Goal: Task Accomplishment & Management: Use online tool/utility

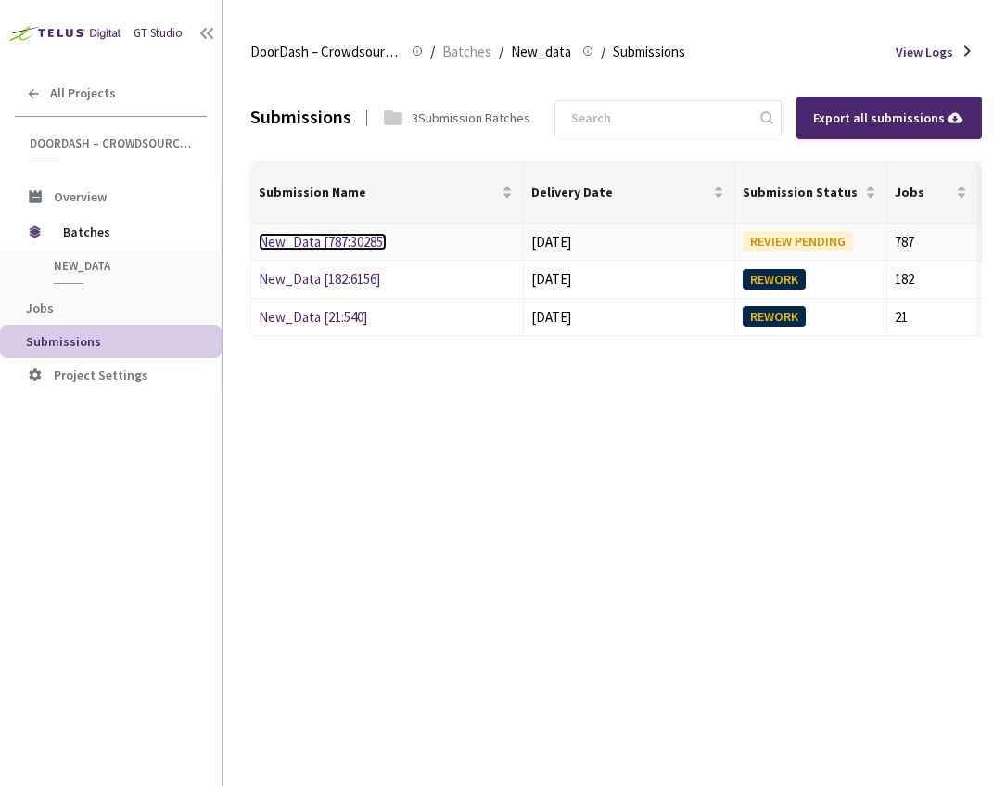
click at [320, 238] on link "New_Data [787:30285]" at bounding box center [323, 242] width 128 height 18
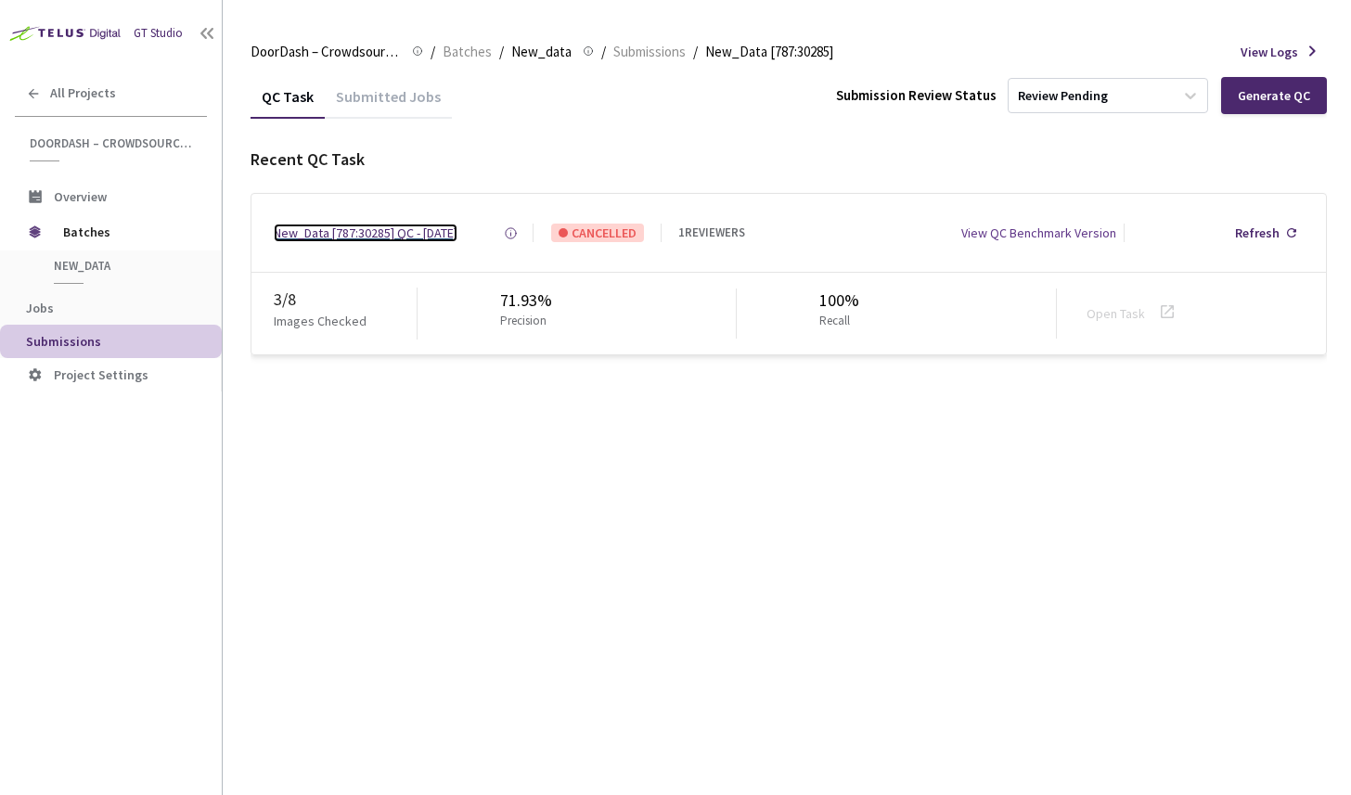
click at [445, 232] on div "New_Data [787:30285] QC - [DATE]" at bounding box center [366, 233] width 184 height 19
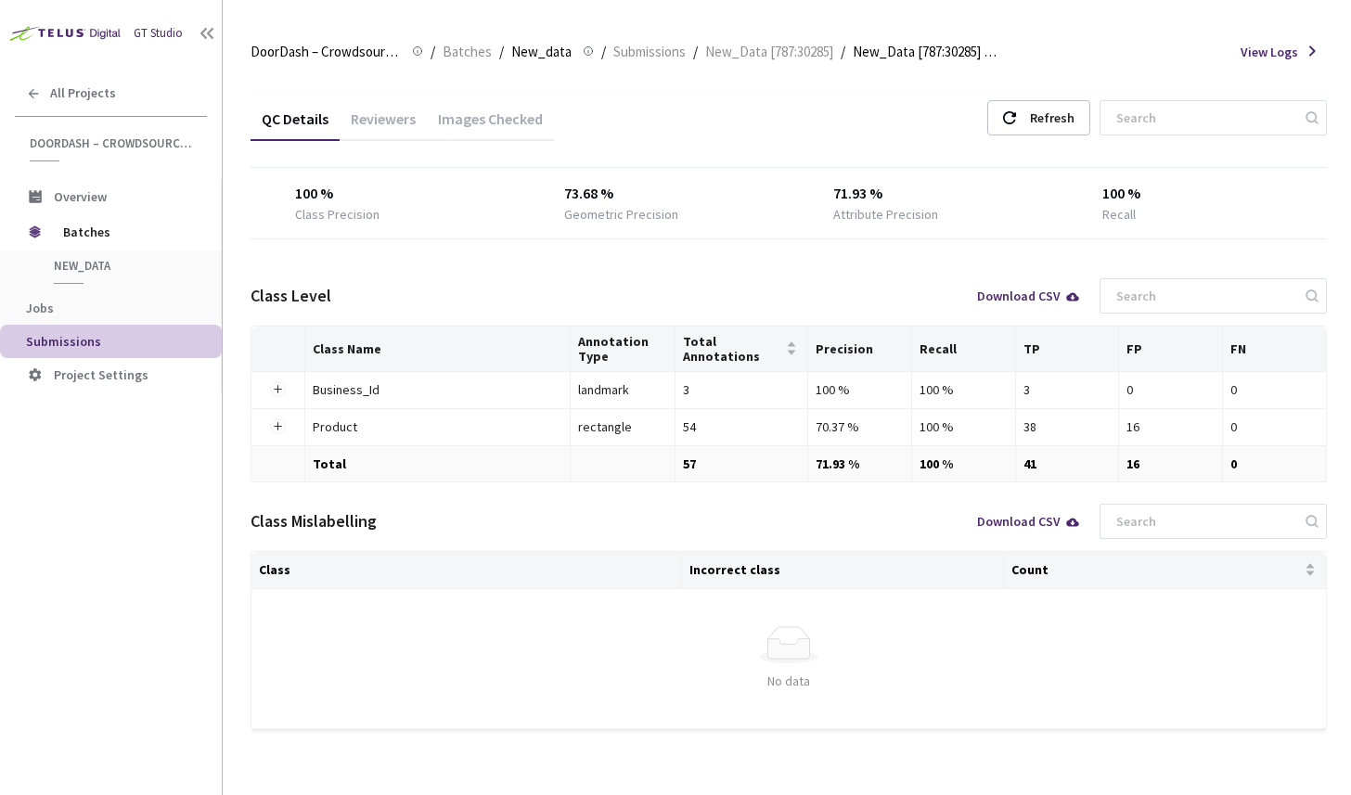
click at [505, 114] on div "Images Checked" at bounding box center [490, 125] width 127 height 32
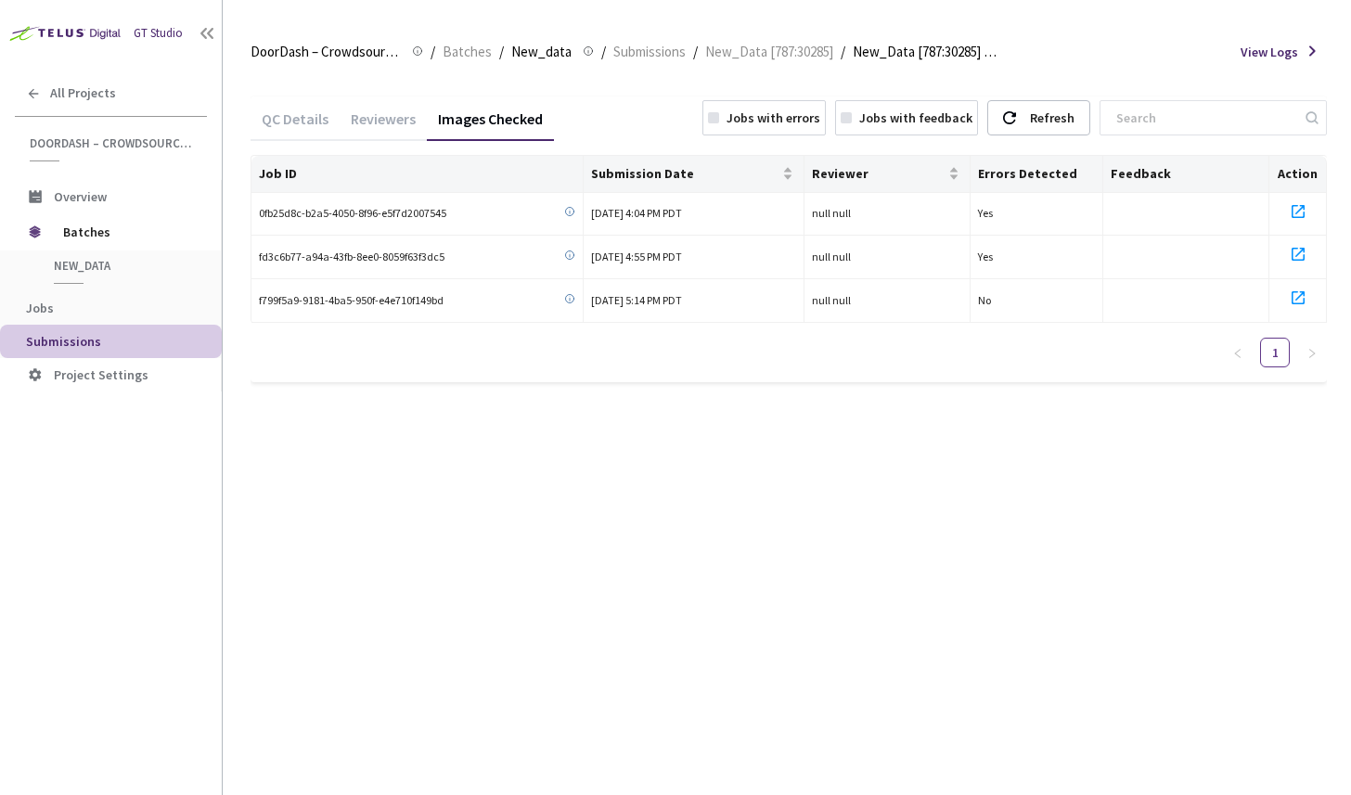
click at [499, 115] on div "Images Checked" at bounding box center [490, 125] width 127 height 32
click at [1005, 209] on icon at bounding box center [1298, 211] width 22 height 22
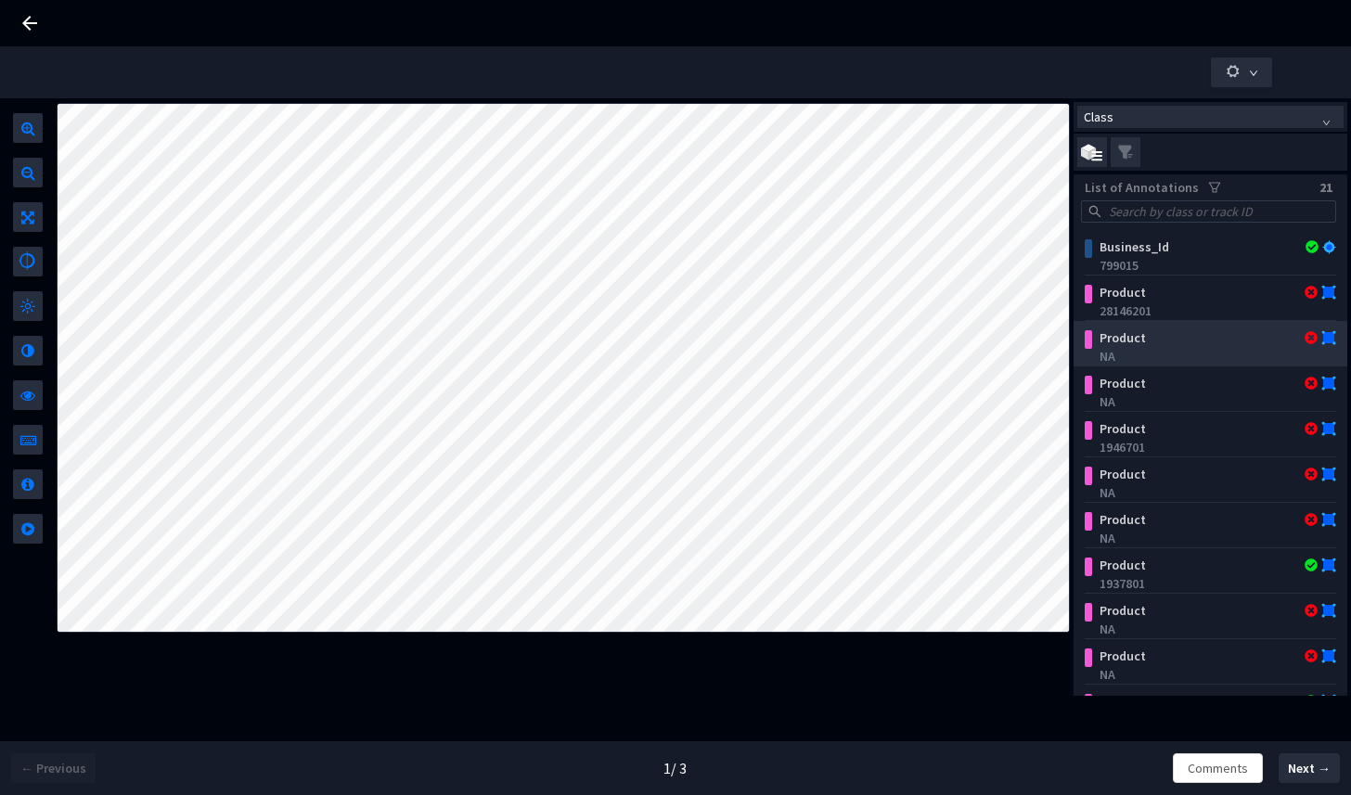
click at [1162, 346] on div "Product" at bounding box center [1189, 337] width 196 height 19
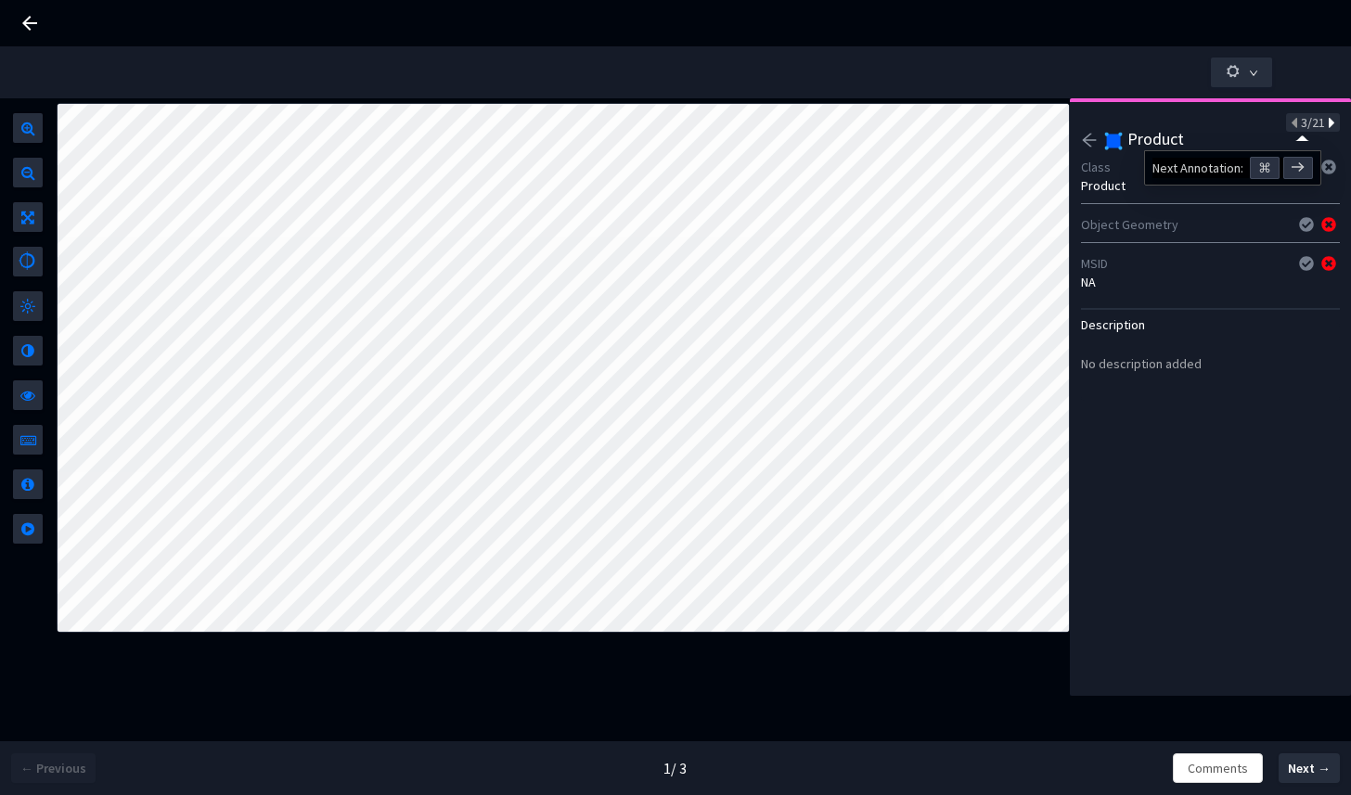
click at [1325, 121] on icon at bounding box center [1330, 123] width 10 height 13
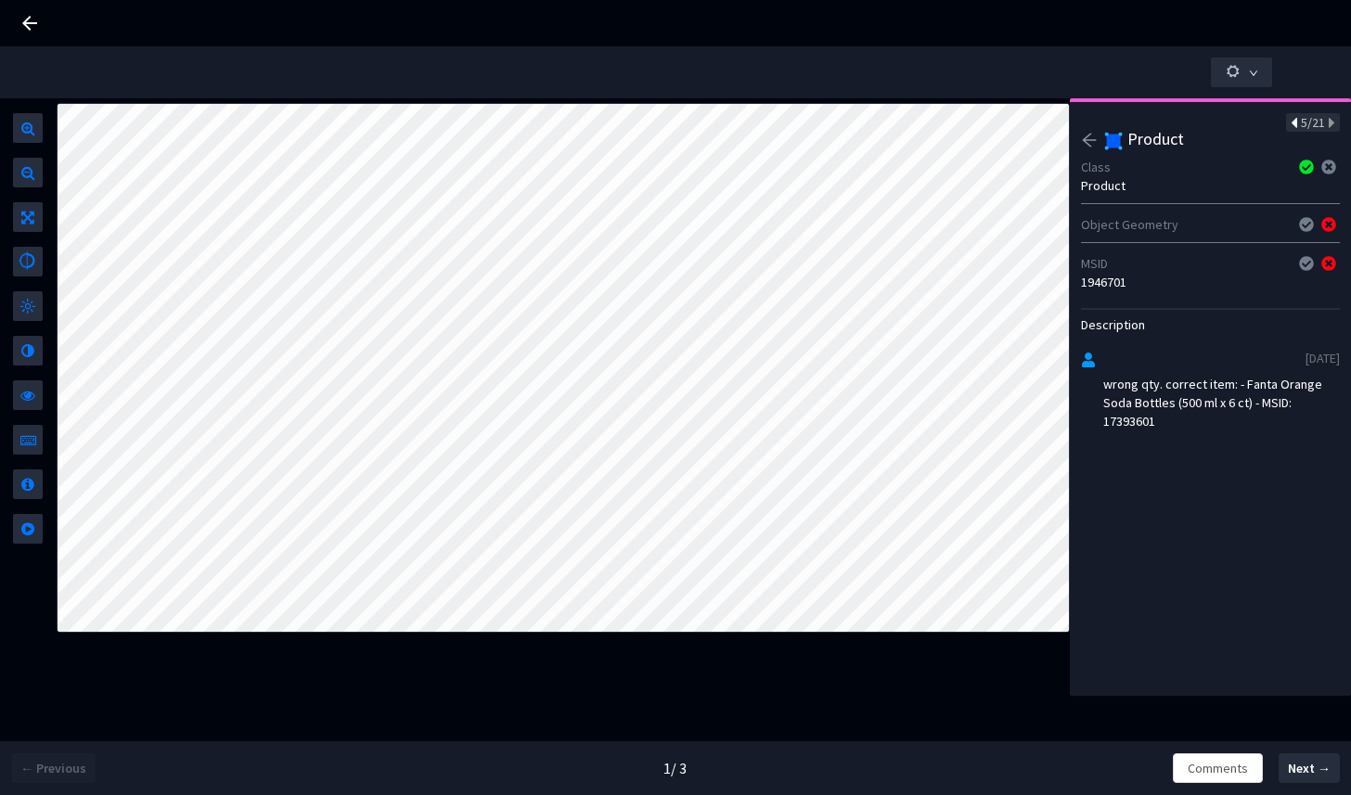
click at [1290, 121] on icon at bounding box center [1295, 123] width 10 height 13
click at [1298, 766] on span "Next →" at bounding box center [1308, 768] width 43 height 19
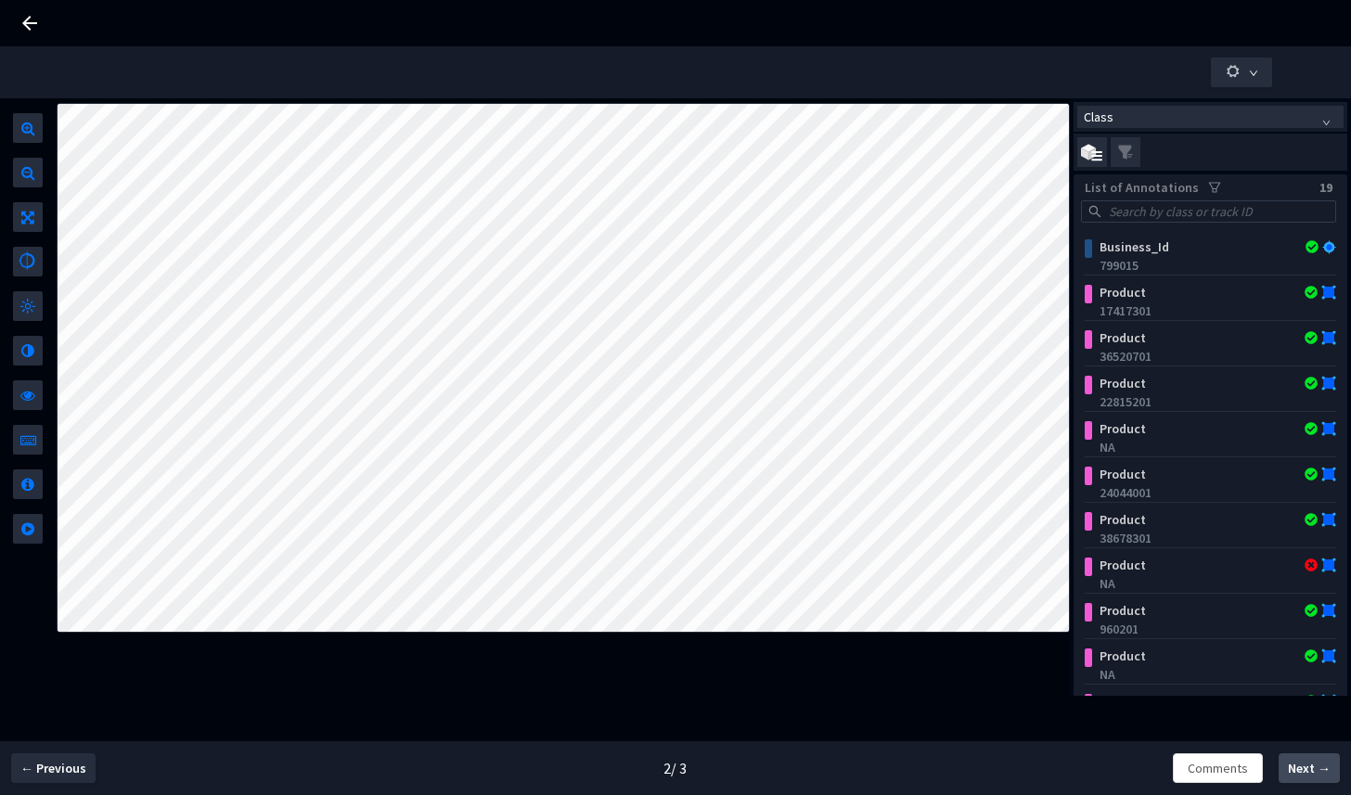
click at [1295, 770] on span "Next →" at bounding box center [1308, 768] width 43 height 19
